Goal: Purchase product/service

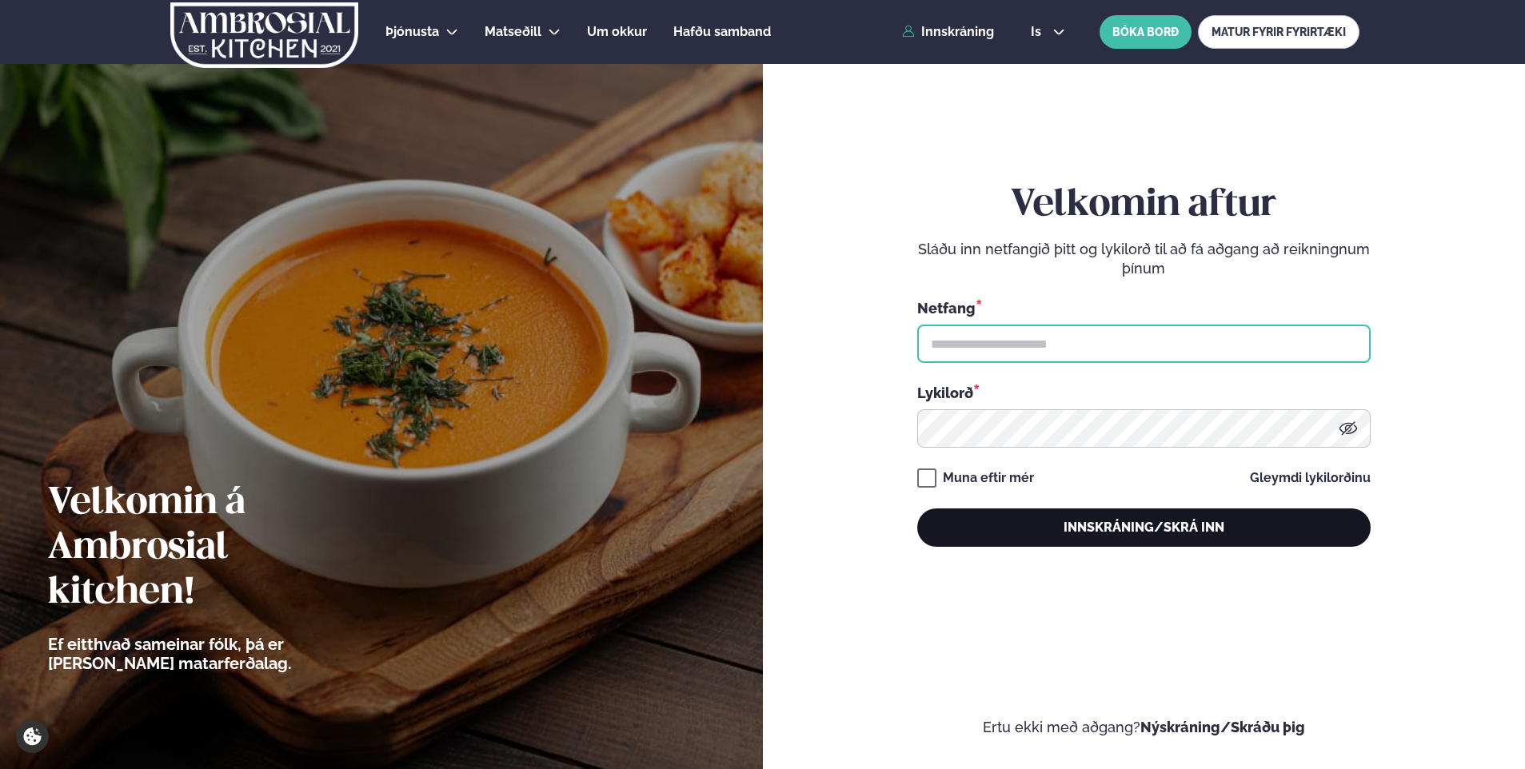
type input "**********"
click at [1107, 520] on button "Innskráning/Skrá inn" at bounding box center [1143, 528] width 453 height 38
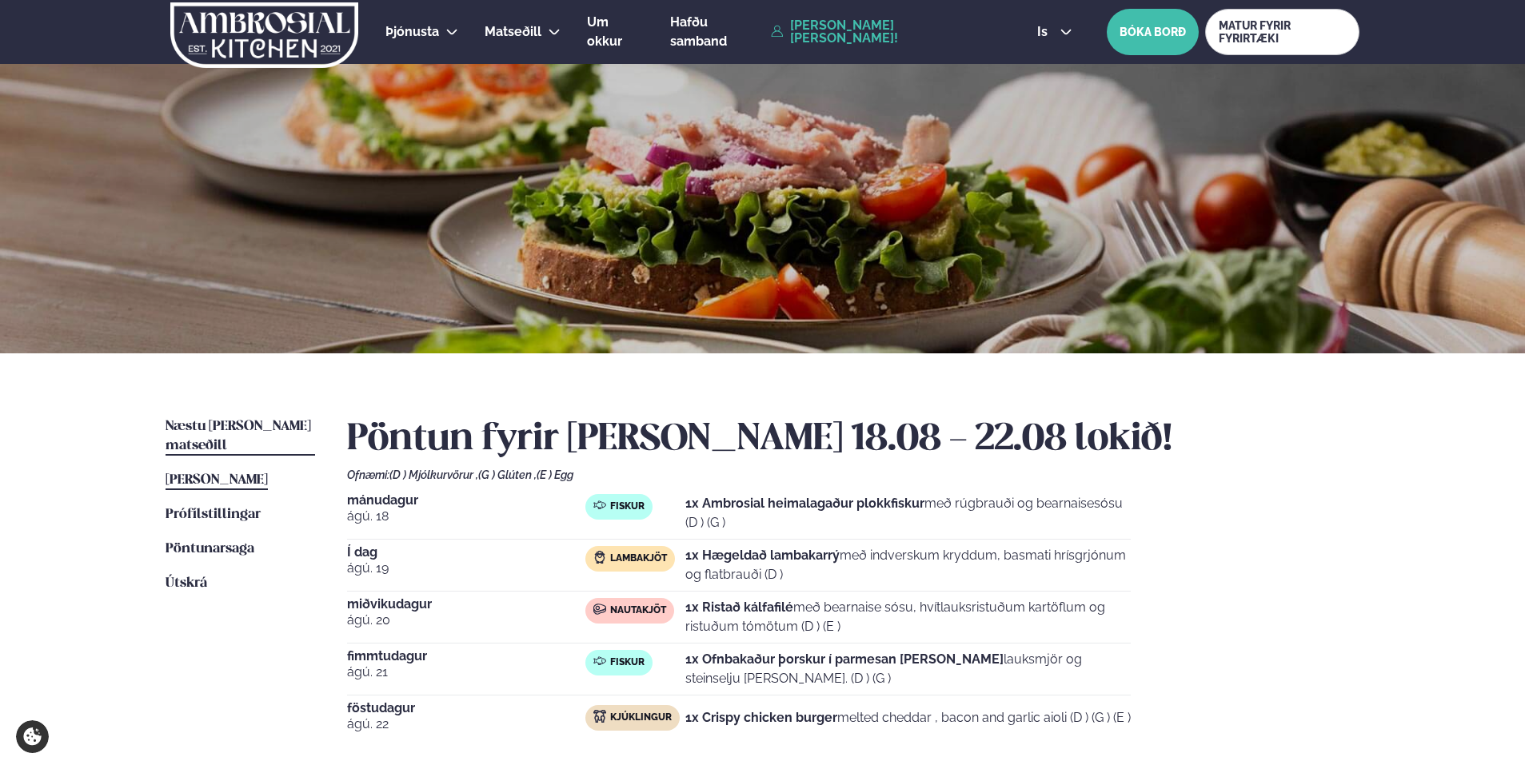
click at [237, 431] on span "Næstu [PERSON_NAME] matseðill" at bounding box center [239, 436] width 146 height 33
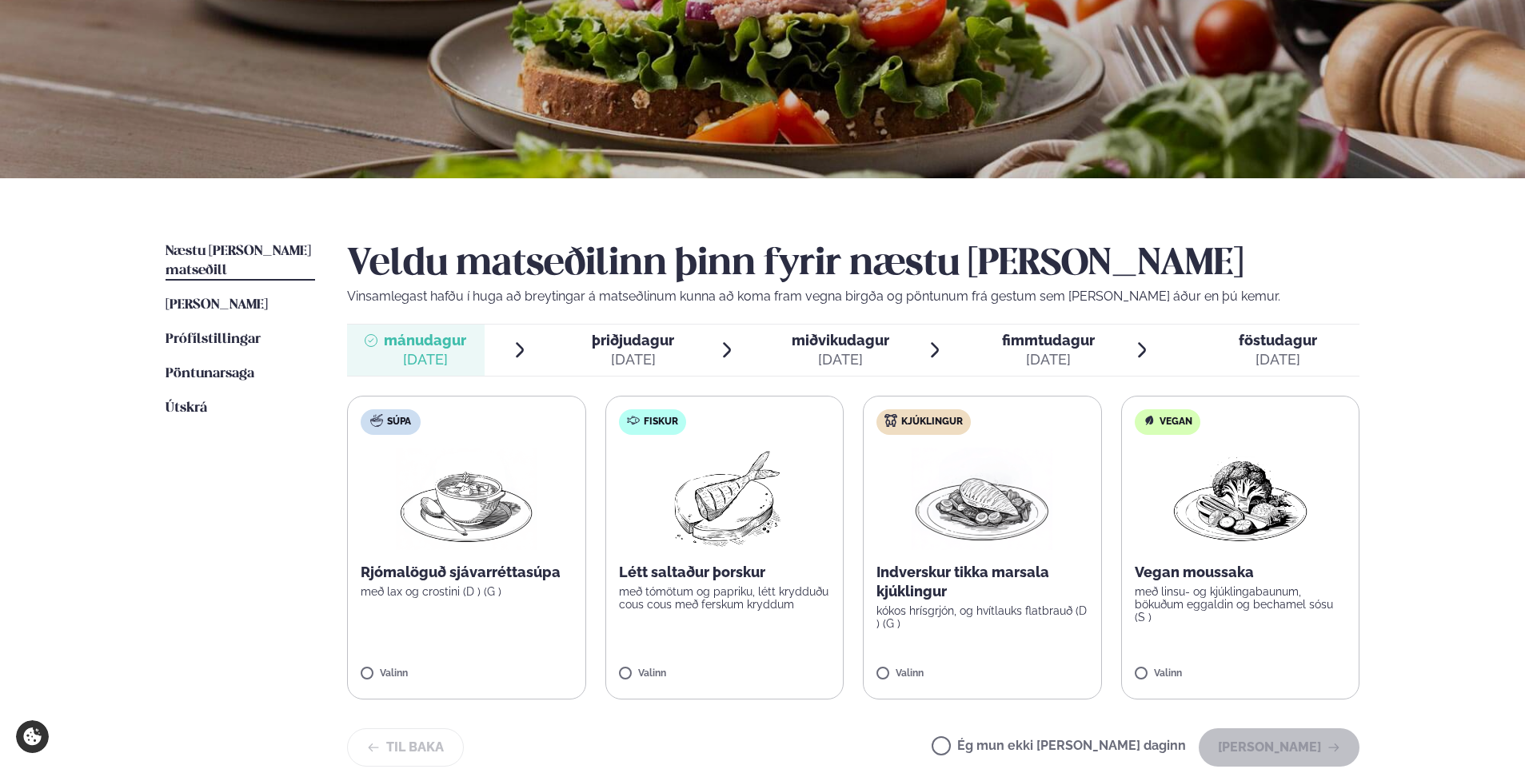
scroll to position [240, 0]
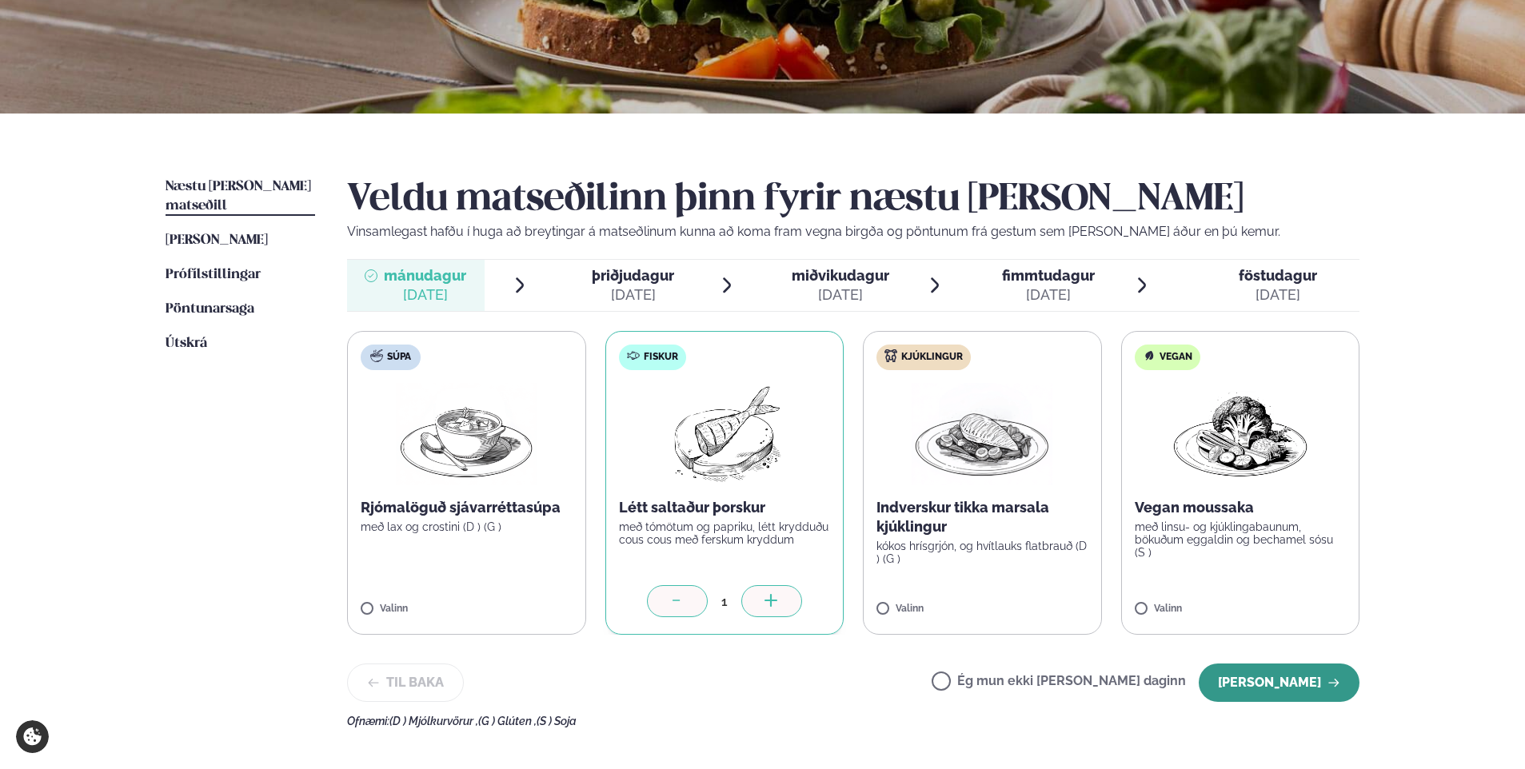
click at [1262, 684] on button "[PERSON_NAME]" at bounding box center [1279, 683] width 161 height 38
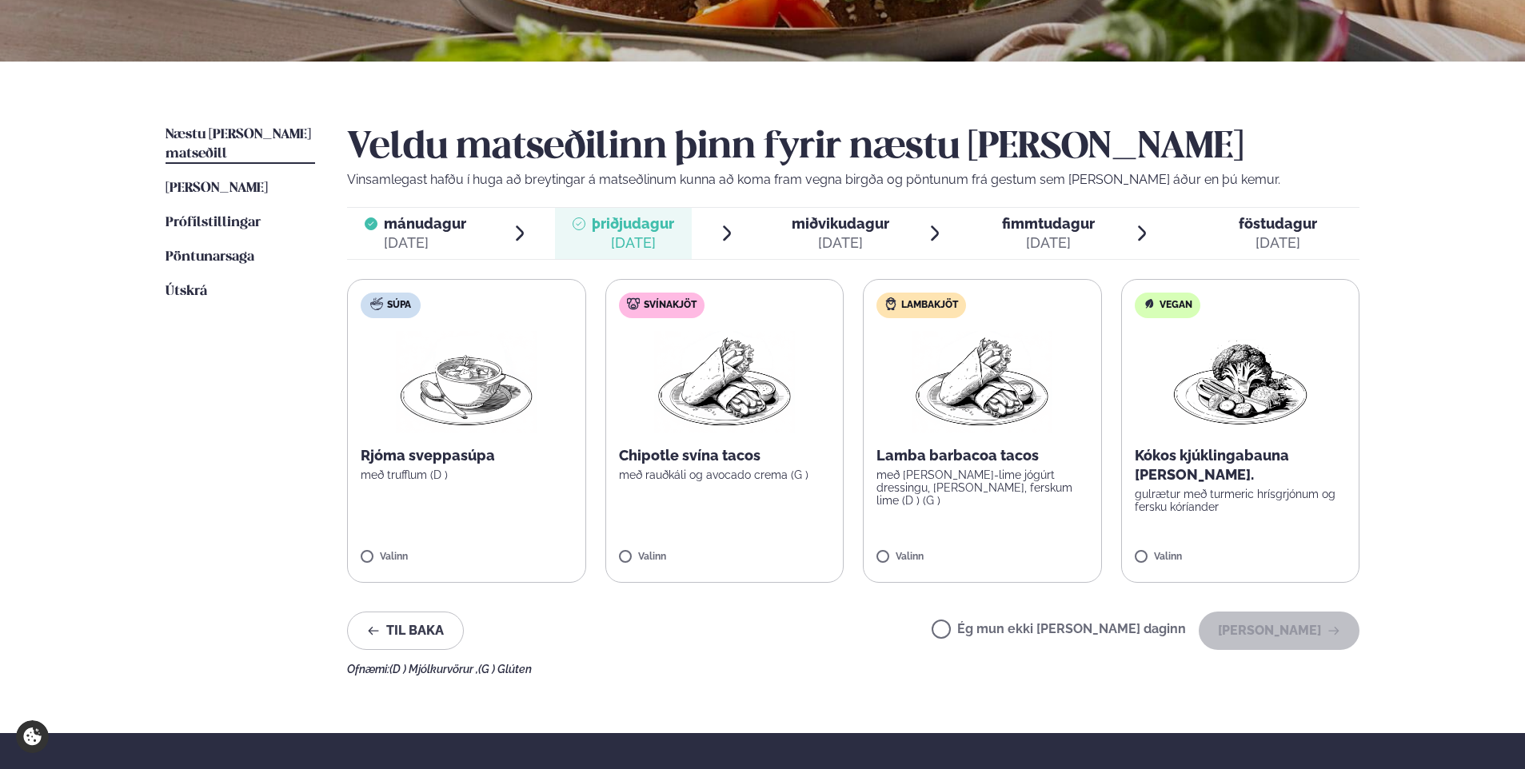
scroll to position [320, 0]
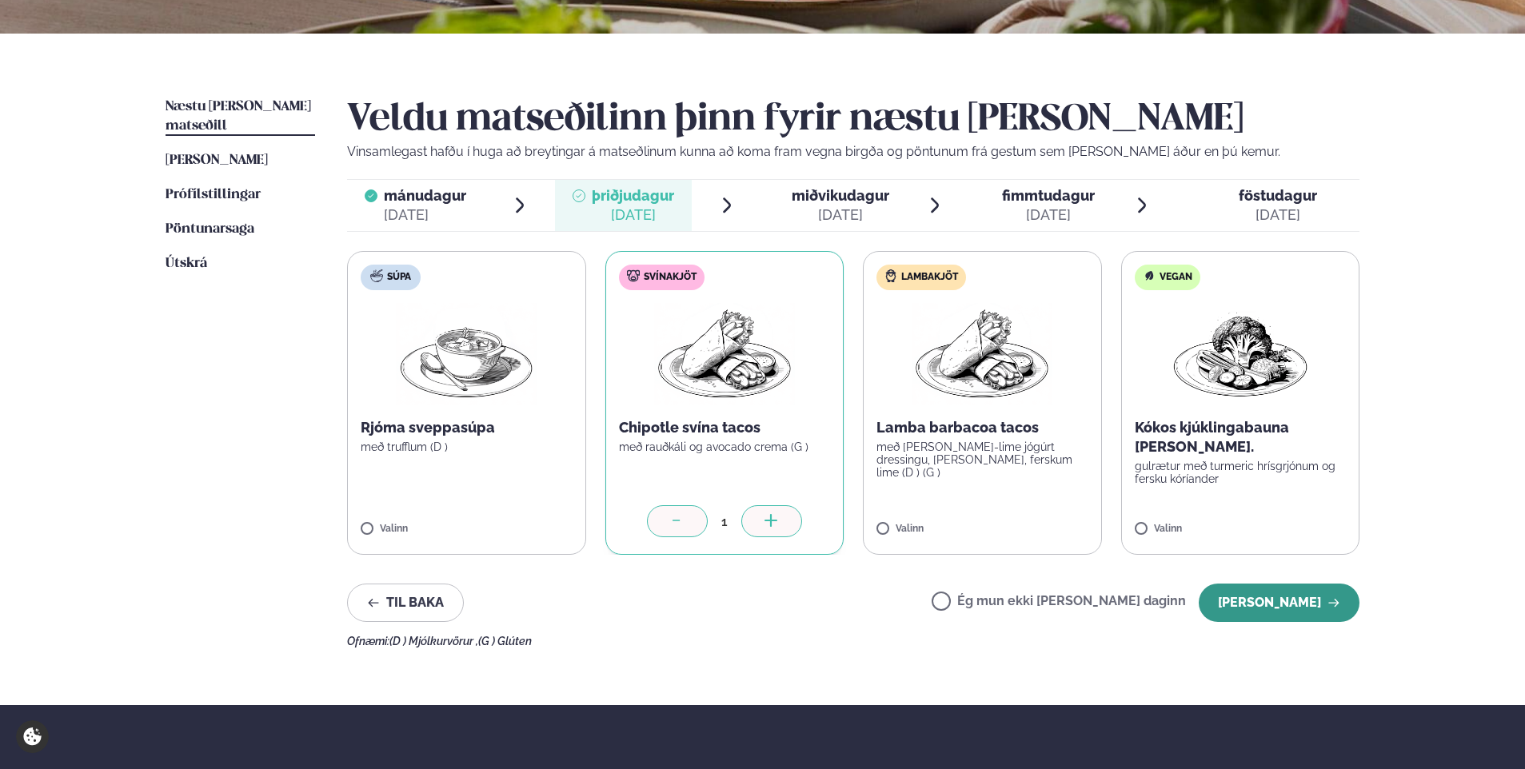
click at [1288, 610] on button "[PERSON_NAME]" at bounding box center [1279, 603] width 161 height 38
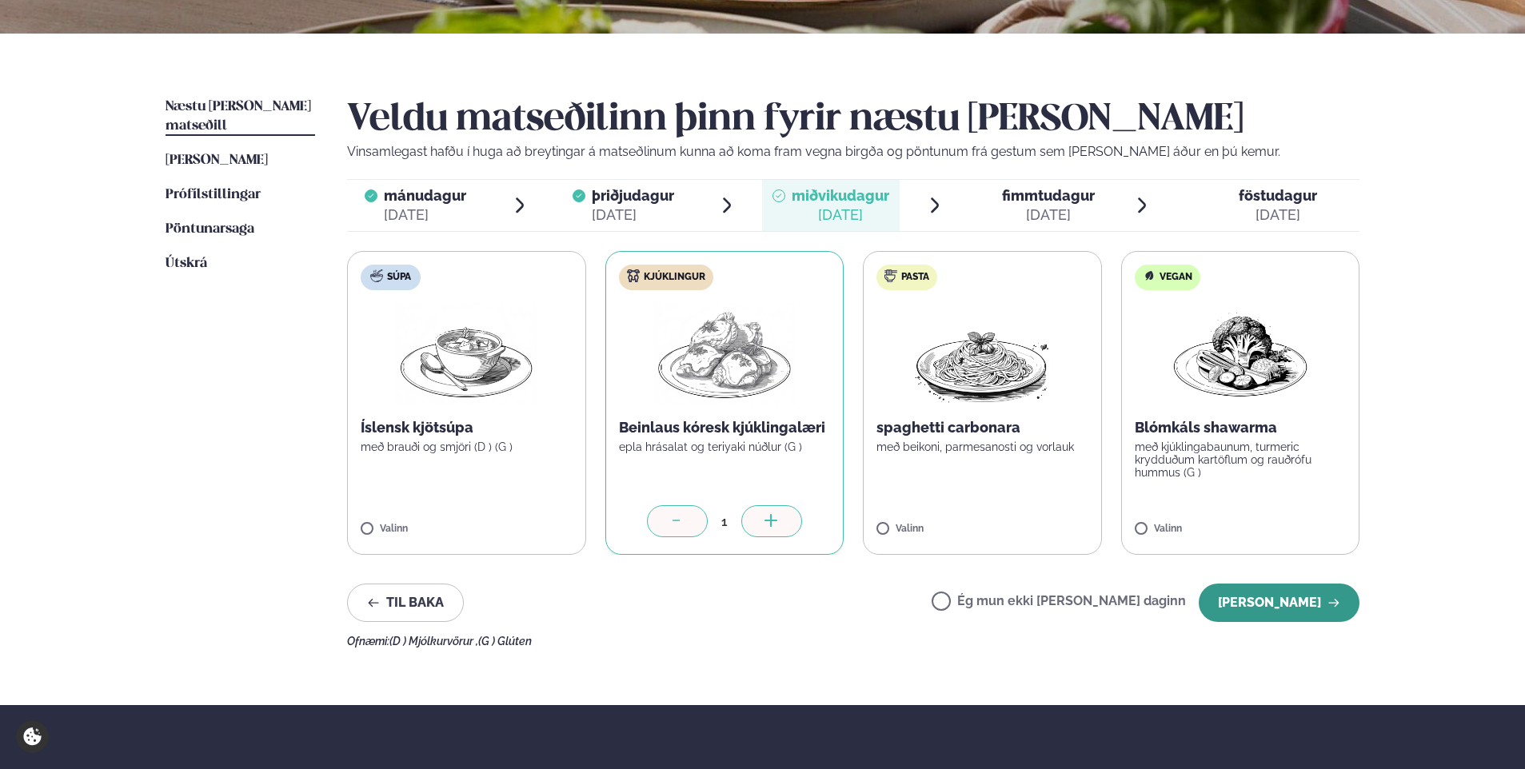
click at [1266, 596] on button "[PERSON_NAME]" at bounding box center [1279, 603] width 161 height 38
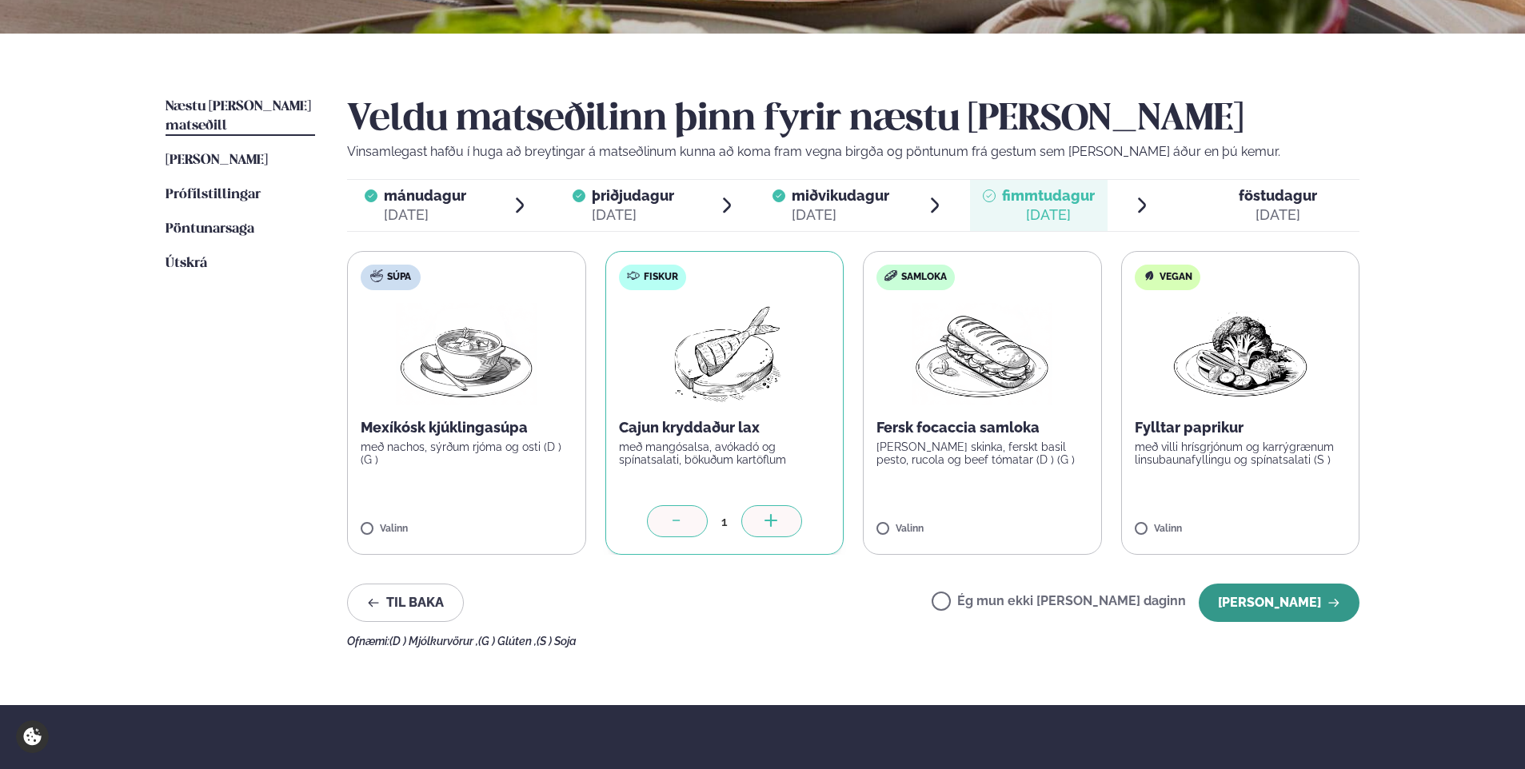
click at [1309, 596] on button "[PERSON_NAME]" at bounding box center [1279, 603] width 161 height 38
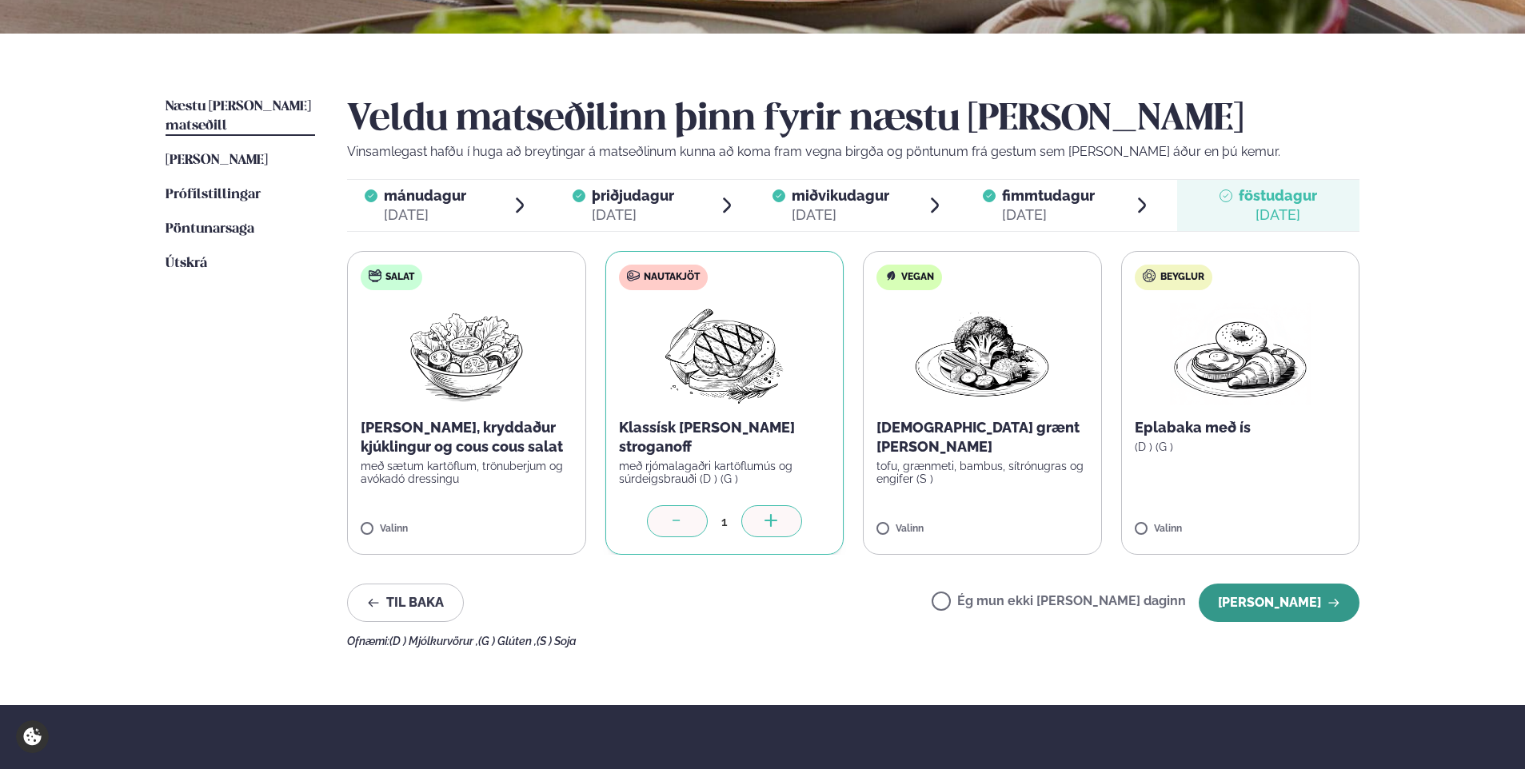
click at [1310, 605] on button "[PERSON_NAME]" at bounding box center [1279, 603] width 161 height 38
